Goal: Task Accomplishment & Management: Manage account settings

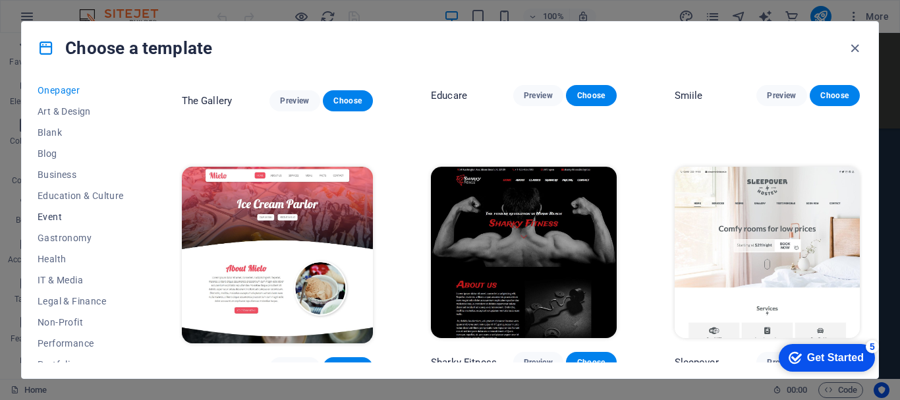
scroll to position [153, 0]
click at [858, 50] on icon "button" at bounding box center [854, 48] width 15 height 15
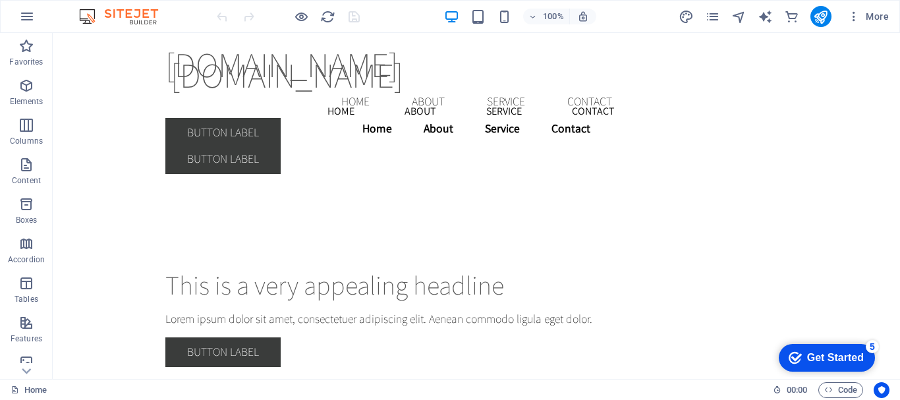
scroll to position [0, 0]
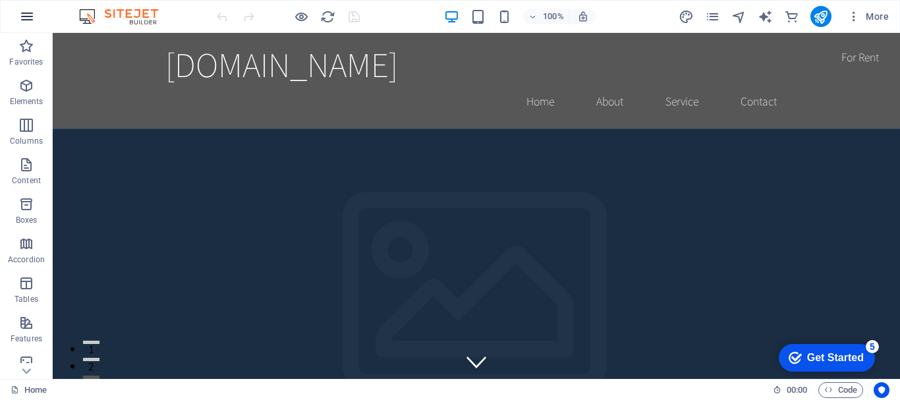
click at [18, 17] on button "button" at bounding box center [27, 17] width 32 height 32
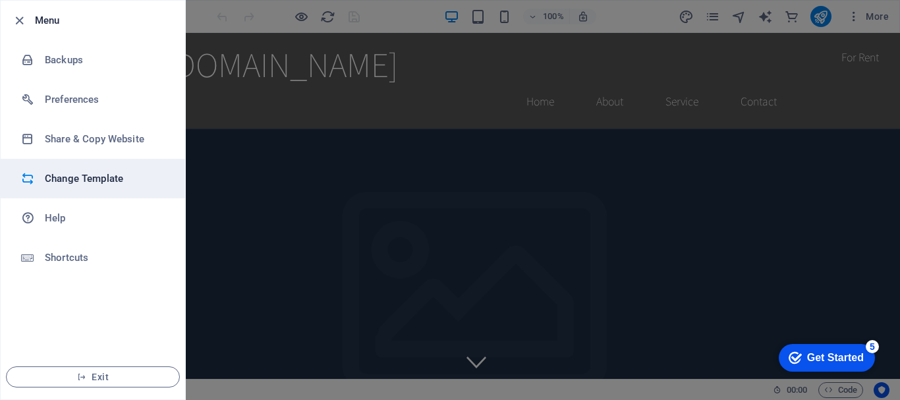
click at [76, 177] on h6 "Change Template" at bounding box center [106, 179] width 122 height 16
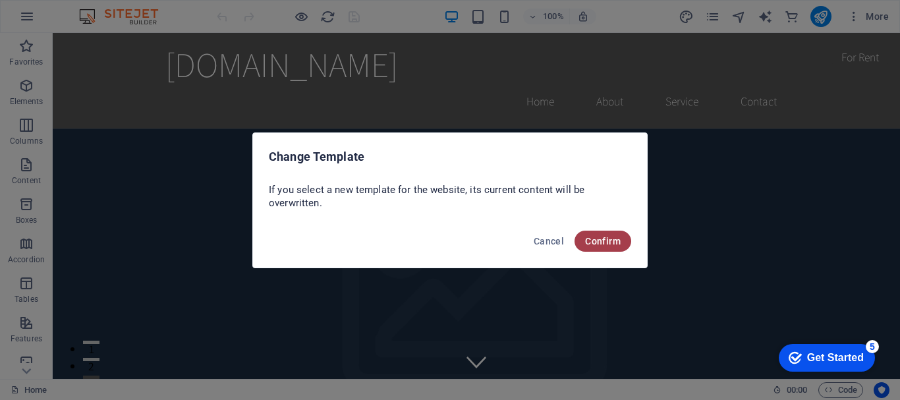
click at [582, 237] on button "Confirm" at bounding box center [602, 241] width 57 height 21
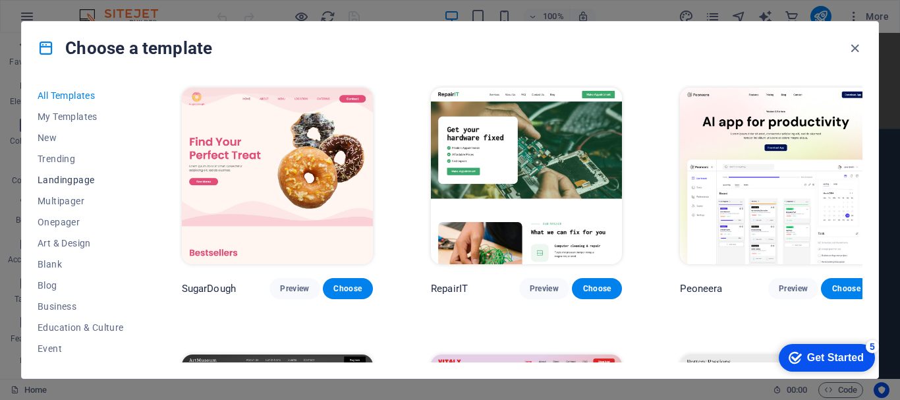
click at [92, 181] on span "Landingpage" at bounding box center [81, 180] width 86 height 11
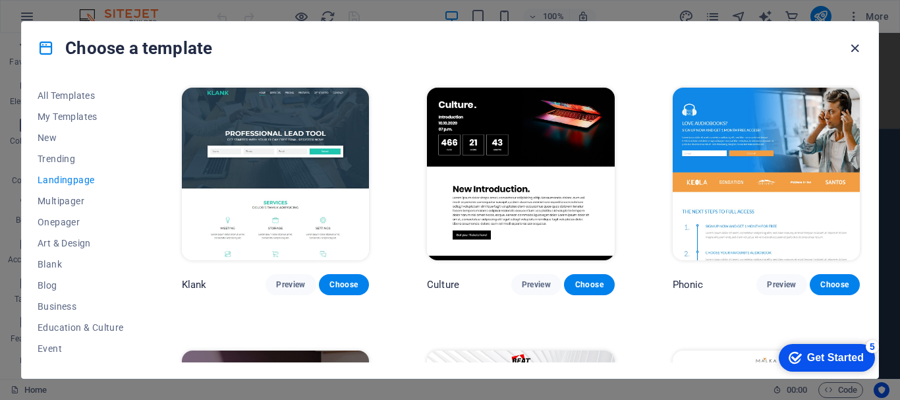
click at [853, 49] on icon "button" at bounding box center [854, 48] width 15 height 15
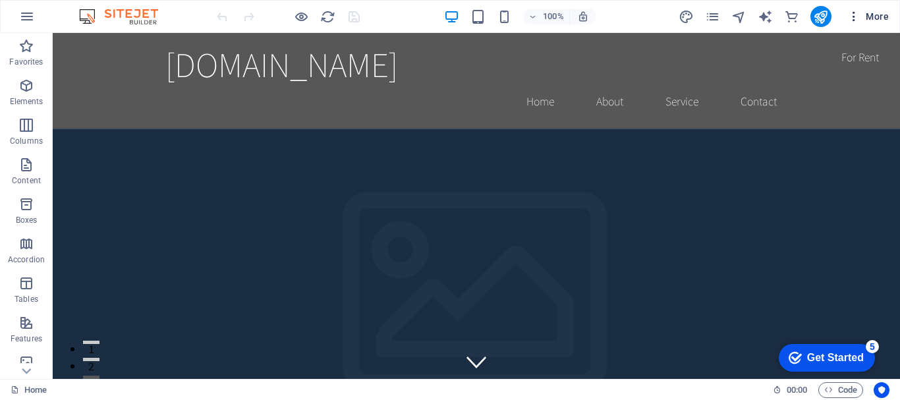
click at [882, 17] on span "More" at bounding box center [868, 16] width 42 height 13
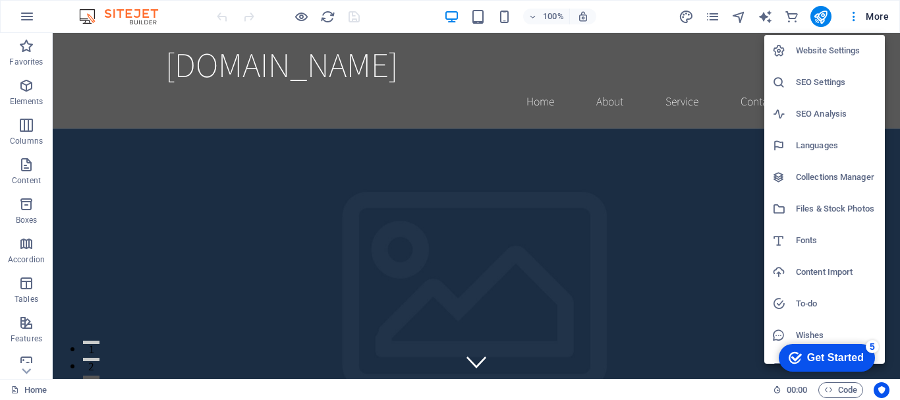
click at [37, 16] on div at bounding box center [450, 200] width 900 height 400
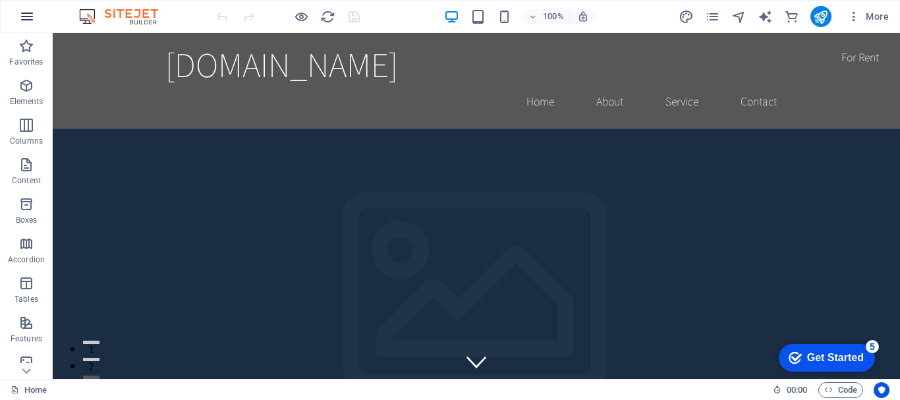
click at [28, 15] on icon "button" at bounding box center [27, 17] width 16 height 16
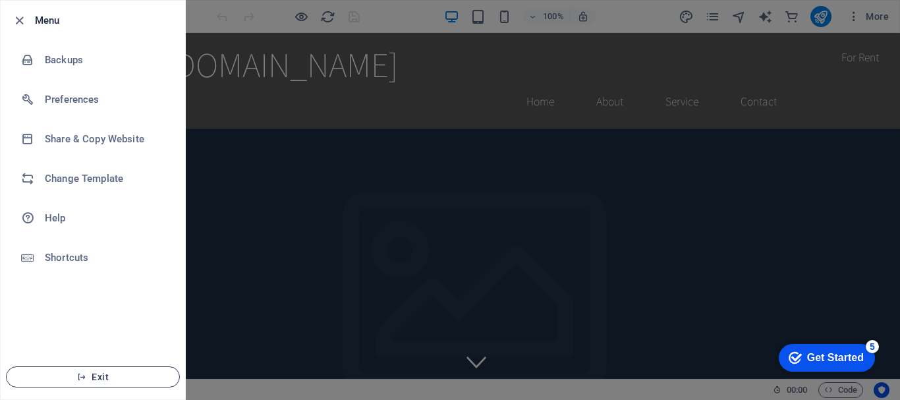
click at [115, 376] on span "Exit" at bounding box center [93, 377] width 152 height 11
